Goal: Obtain resource: Download file/media

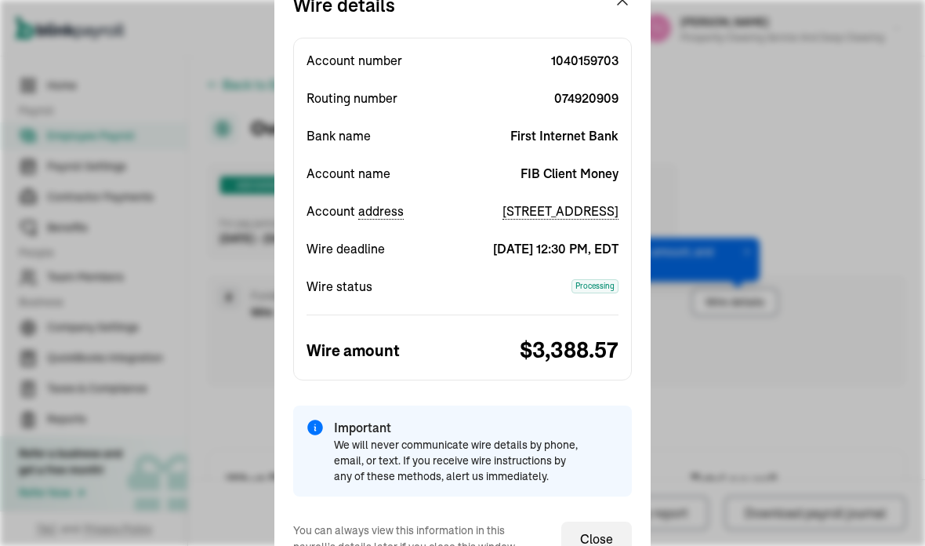
click at [467, 352] on span "$ 3,388.57" at bounding box center [540, 350] width 156 height 33
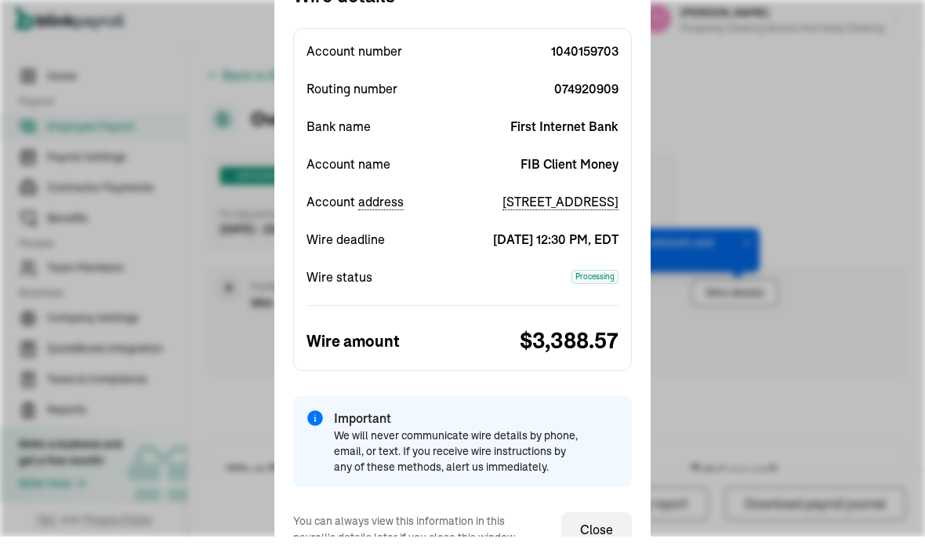
scroll to position [9, 0]
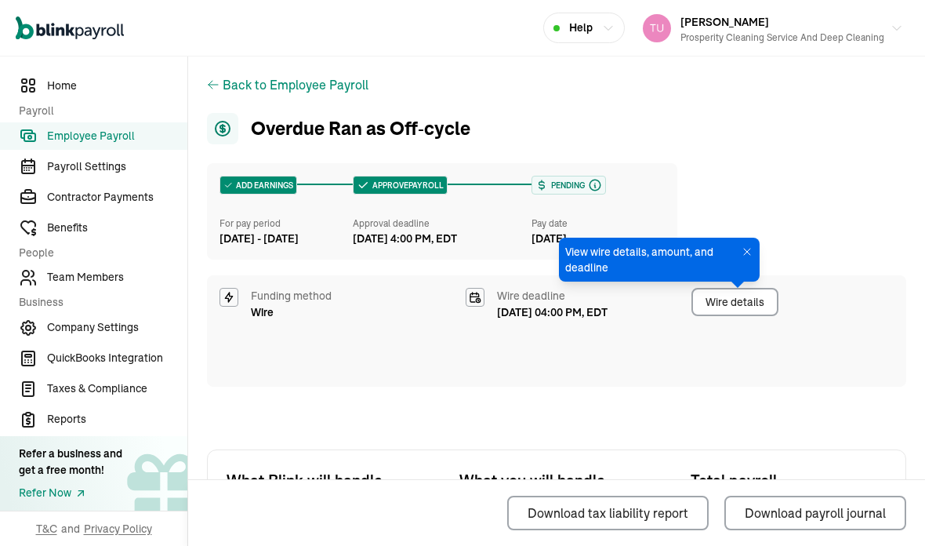
click at [611, 539] on div "Download tax liability report Download payroll journal" at bounding box center [556, 513] width 699 height 66
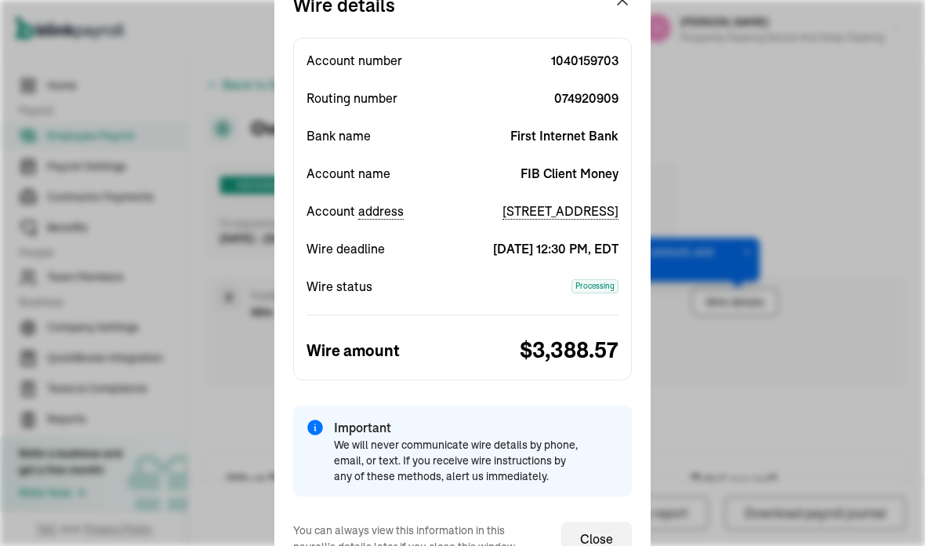
click at [598, 528] on button "Download tax liability report" at bounding box center [607, 512] width 201 height 34
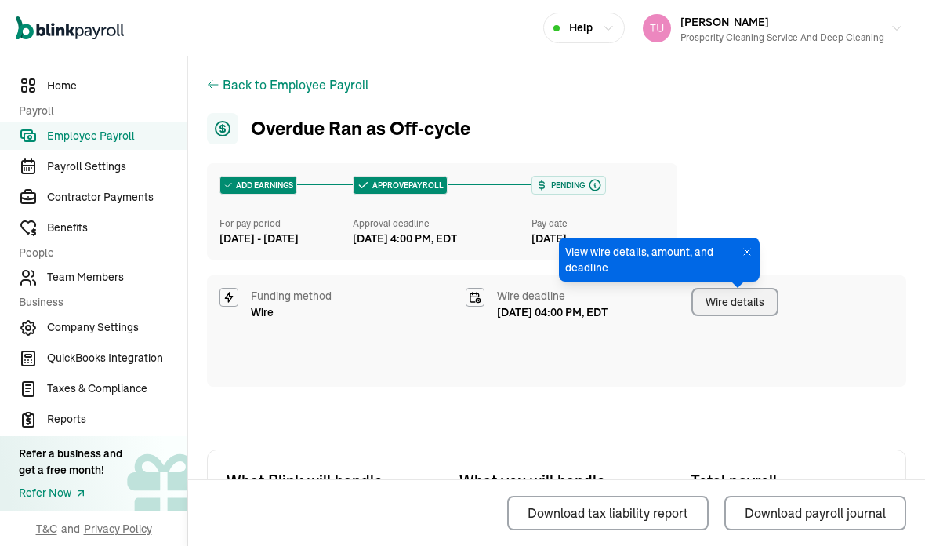
click at [131, 292] on link "Team Members" at bounding box center [93, 277] width 187 height 27
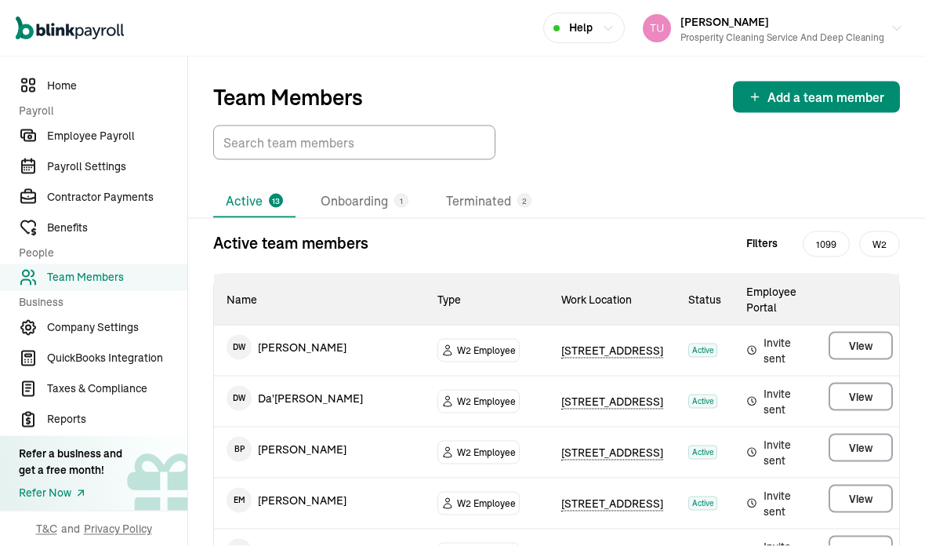
scroll to position [63, 0]
click at [138, 366] on span "QuickBooks Integration" at bounding box center [117, 358] width 140 height 16
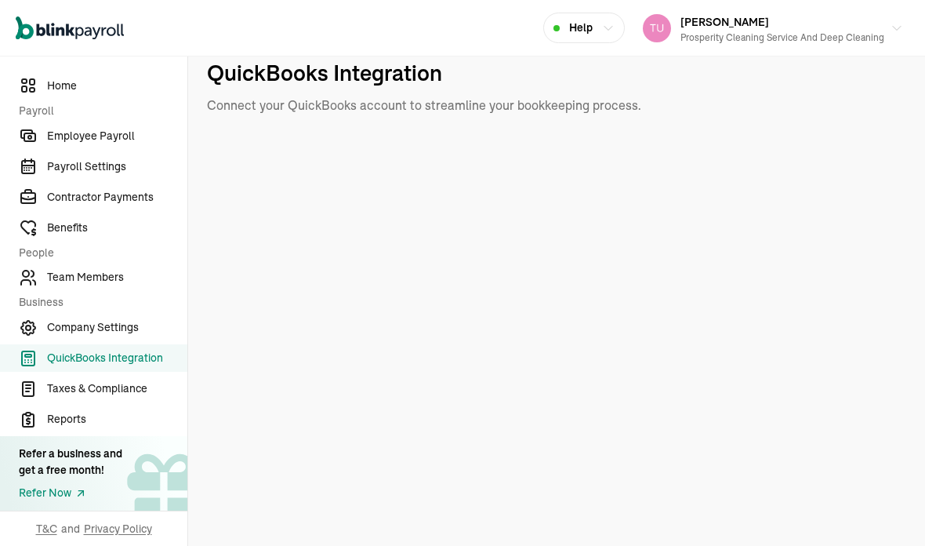
click at [121, 427] on span "Reports" at bounding box center [117, 419] width 140 height 16
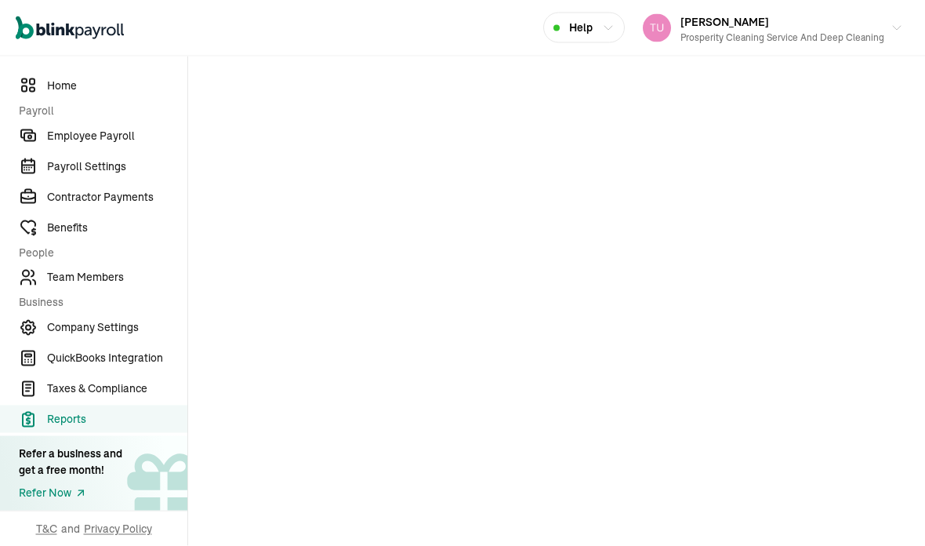
scroll to position [63, 0]
click at [99, 427] on span "Reports" at bounding box center [117, 419] width 140 height 16
click at [65, 427] on span "Reports" at bounding box center [117, 419] width 140 height 16
click at [130, 397] on span "Taxes & Compliance" at bounding box center [117, 388] width 140 height 16
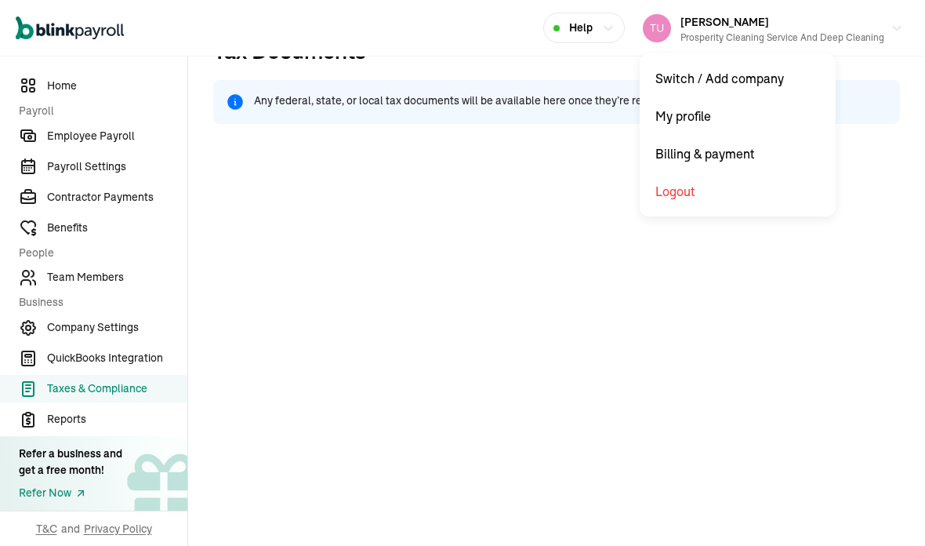
click at [113, 180] on link "Payroll Settings" at bounding box center [93, 166] width 187 height 27
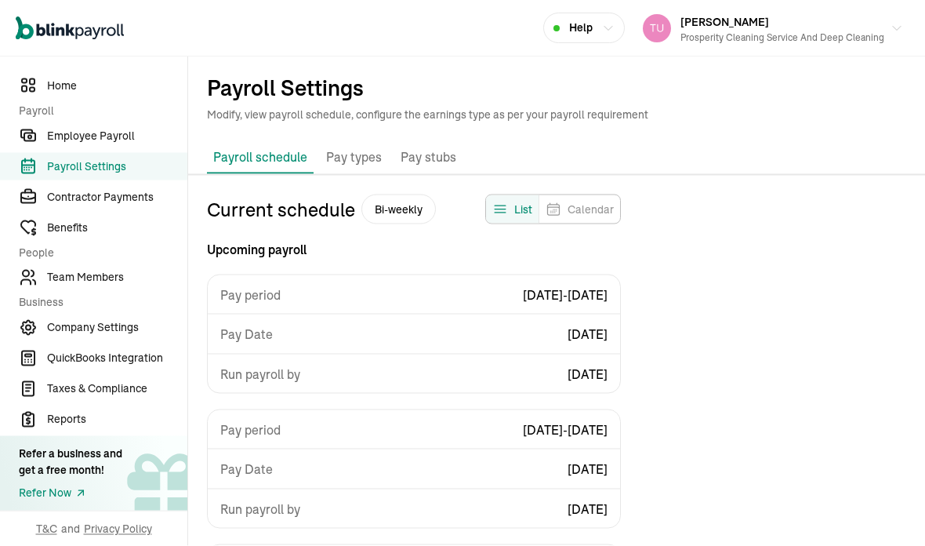
click at [433, 147] on p "Pay stubs" at bounding box center [429, 157] width 56 height 20
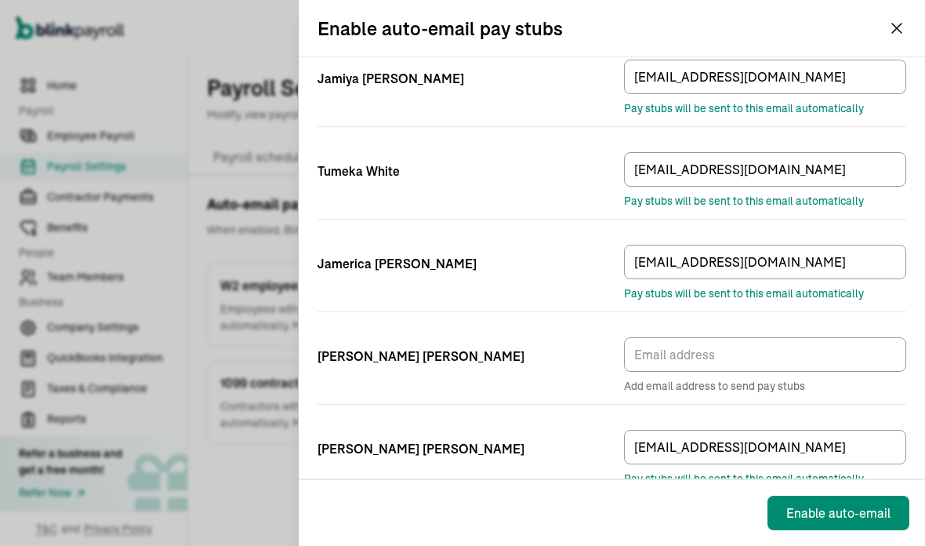
scroll to position [63, 0]
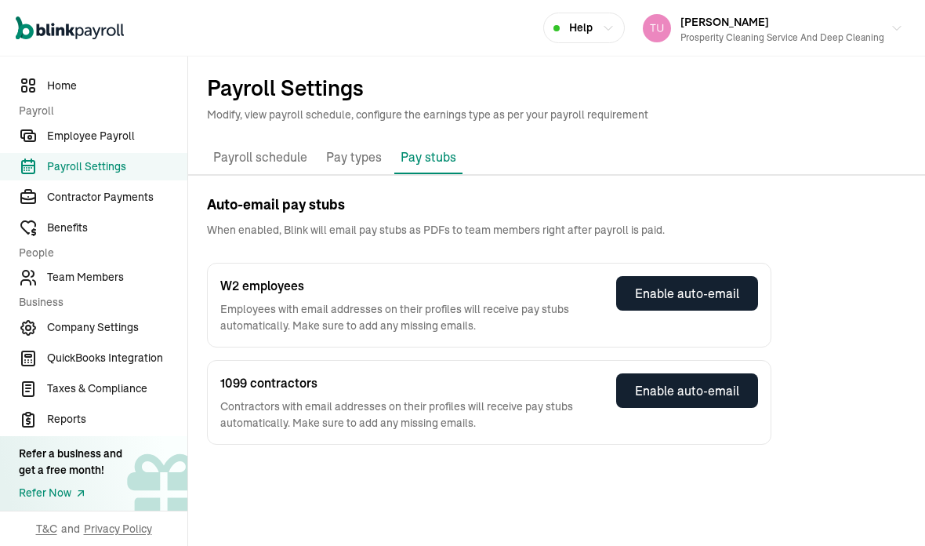
click at [890, 75] on h1 "Payroll Settings" at bounding box center [556, 87] width 699 height 25
